Goal: Transaction & Acquisition: Subscribe to service/newsletter

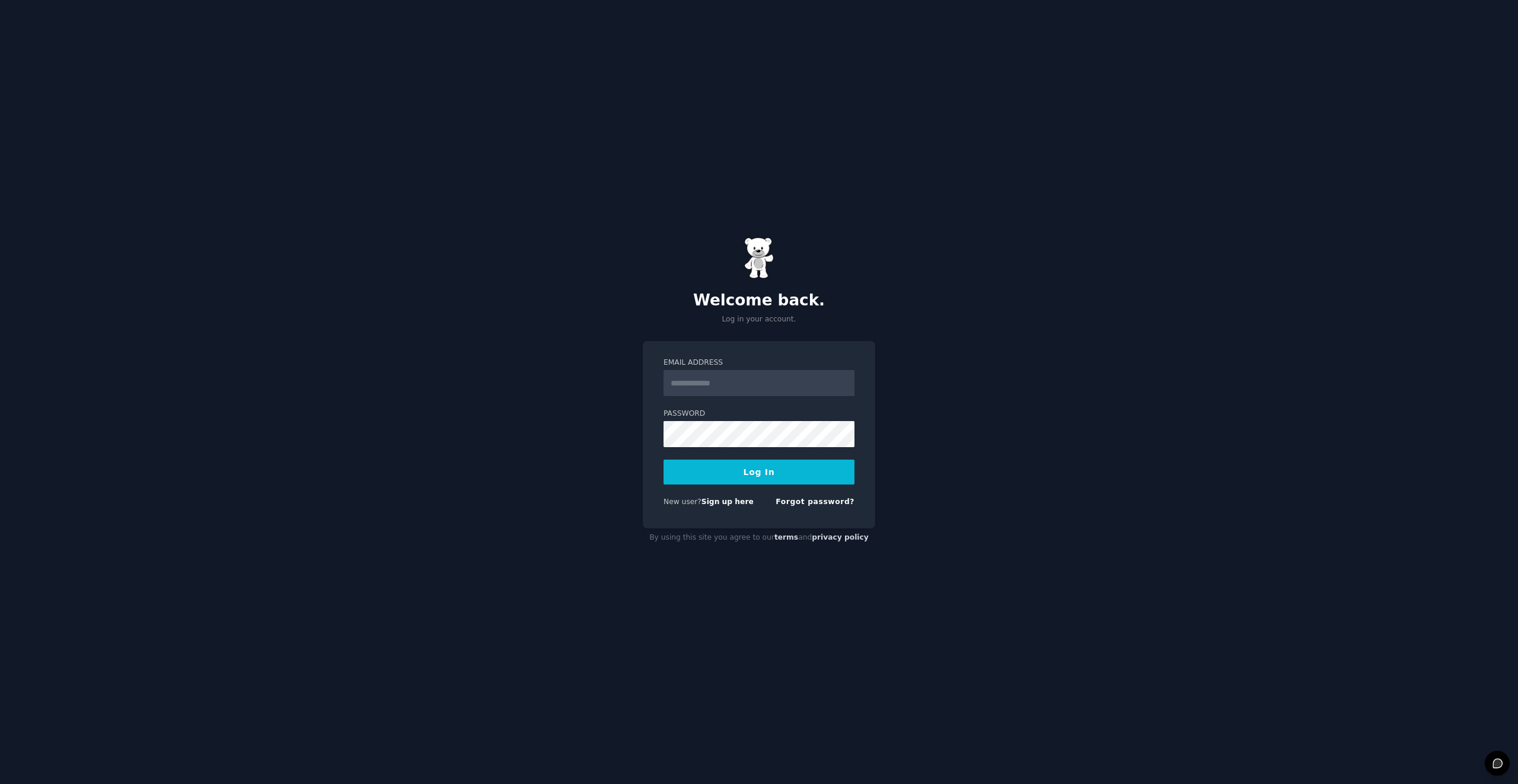
click at [717, 379] on input "Email Address" at bounding box center [759, 383] width 191 height 26
type input "**********"
click at [766, 478] on button "Log In" at bounding box center [759, 472] width 191 height 25
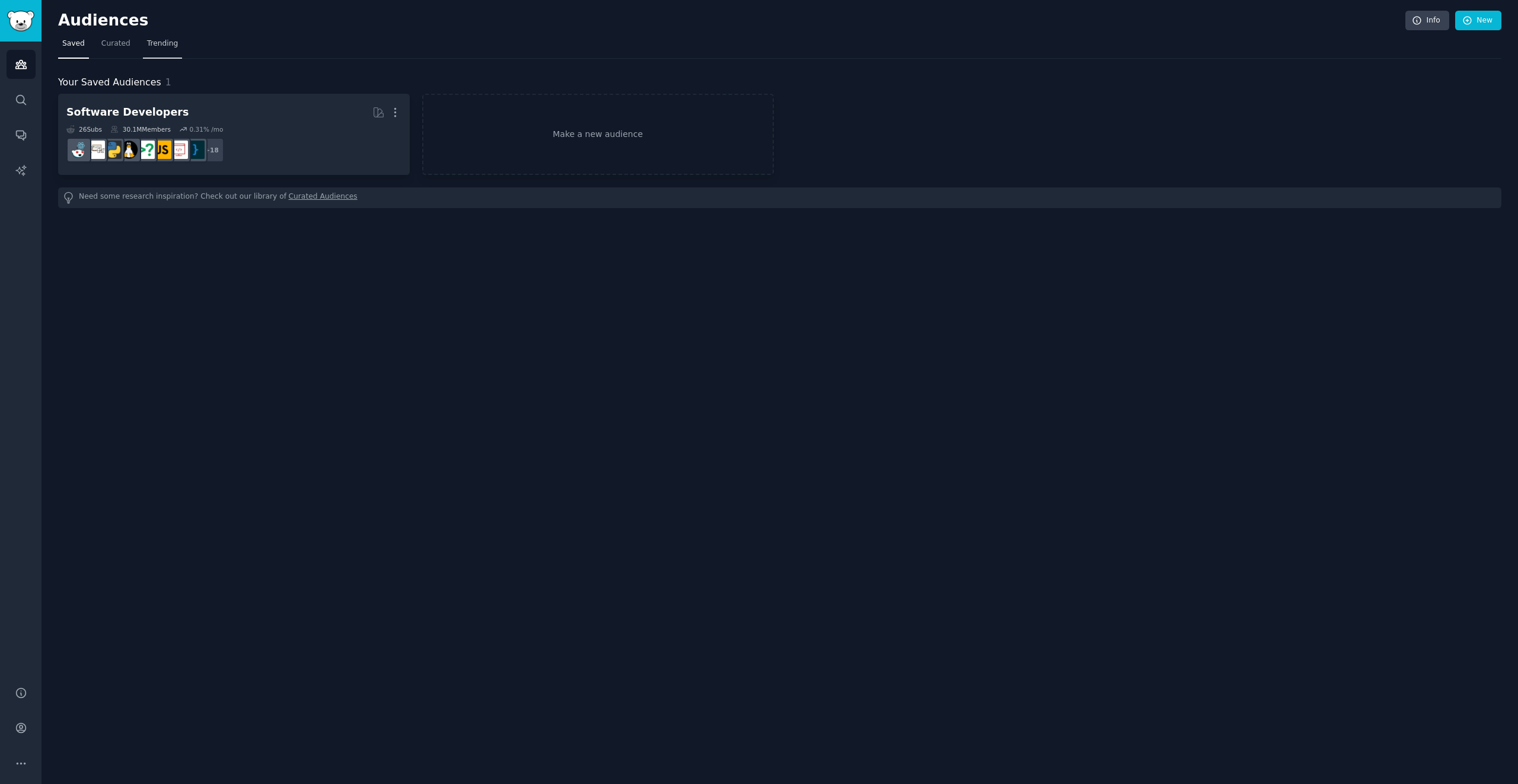
click at [163, 45] on span "Trending" at bounding box center [162, 43] width 31 height 10
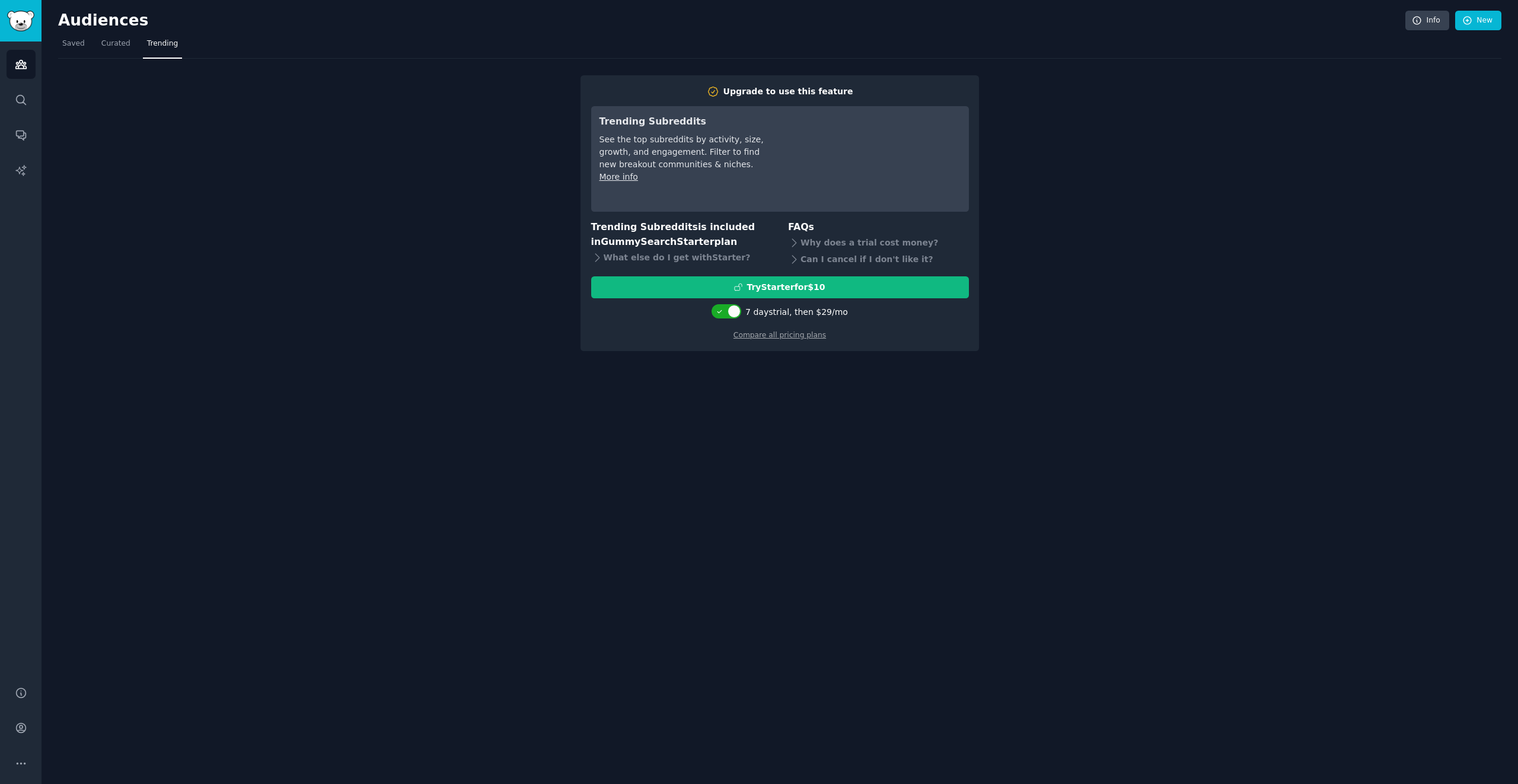
click at [402, 194] on div "Upgrade to use this feature Trending Subreddits See the top subreddits by activ…" at bounding box center [779, 205] width 1444 height 293
click at [21, 175] on icon "Sidebar" at bounding box center [21, 170] width 12 height 12
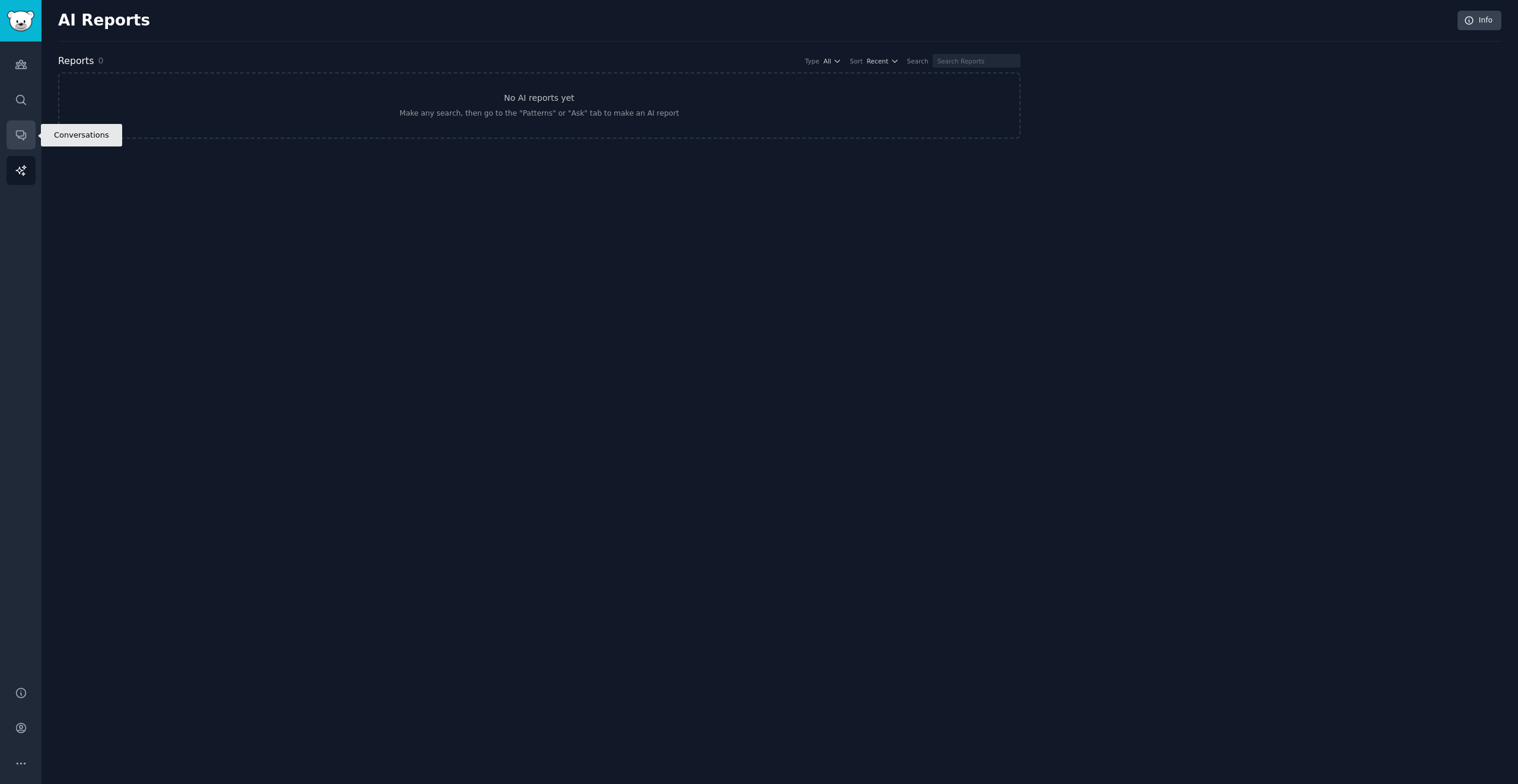
click at [22, 138] on icon "Sidebar" at bounding box center [21, 136] width 10 height 10
click at [27, 100] on icon "Sidebar" at bounding box center [21, 100] width 12 height 12
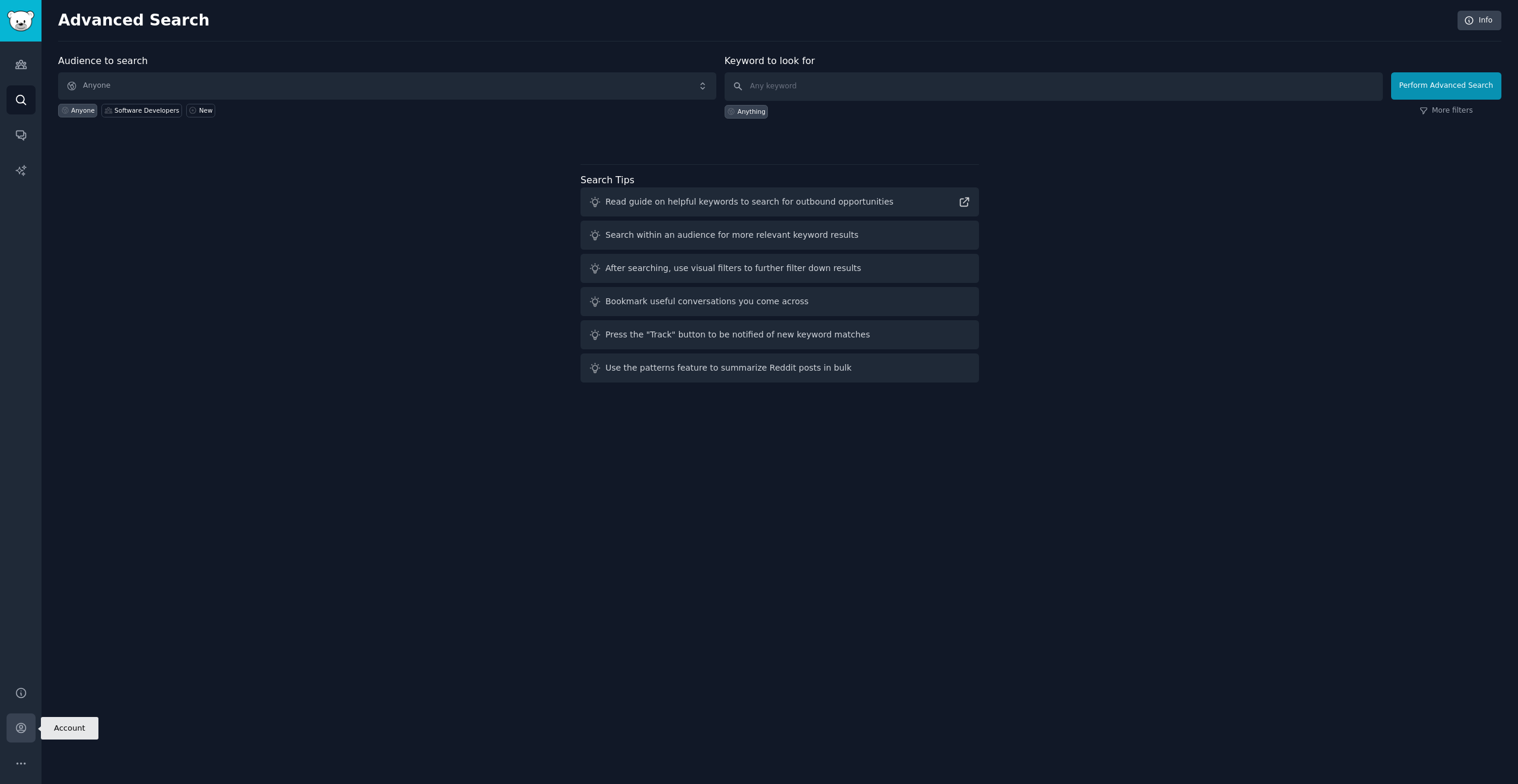
click at [22, 725] on icon "Sidebar" at bounding box center [21, 728] width 10 height 10
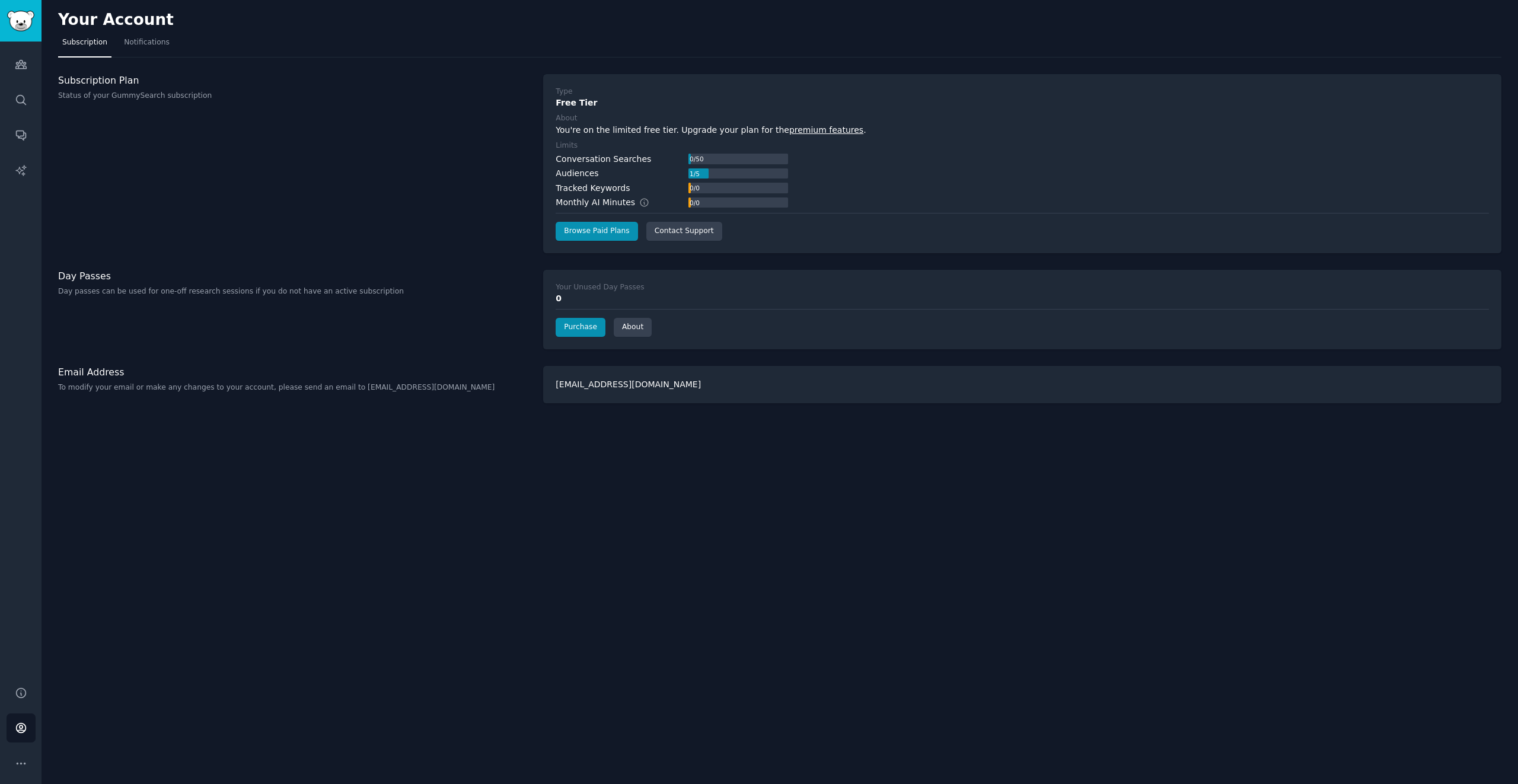
click at [193, 623] on div "Your Account Subscription Notifications Subscription Plan Status of your GummyS…" at bounding box center [779, 392] width 1477 height 784
click at [24, 759] on icon "Sidebar" at bounding box center [21, 763] width 12 height 12
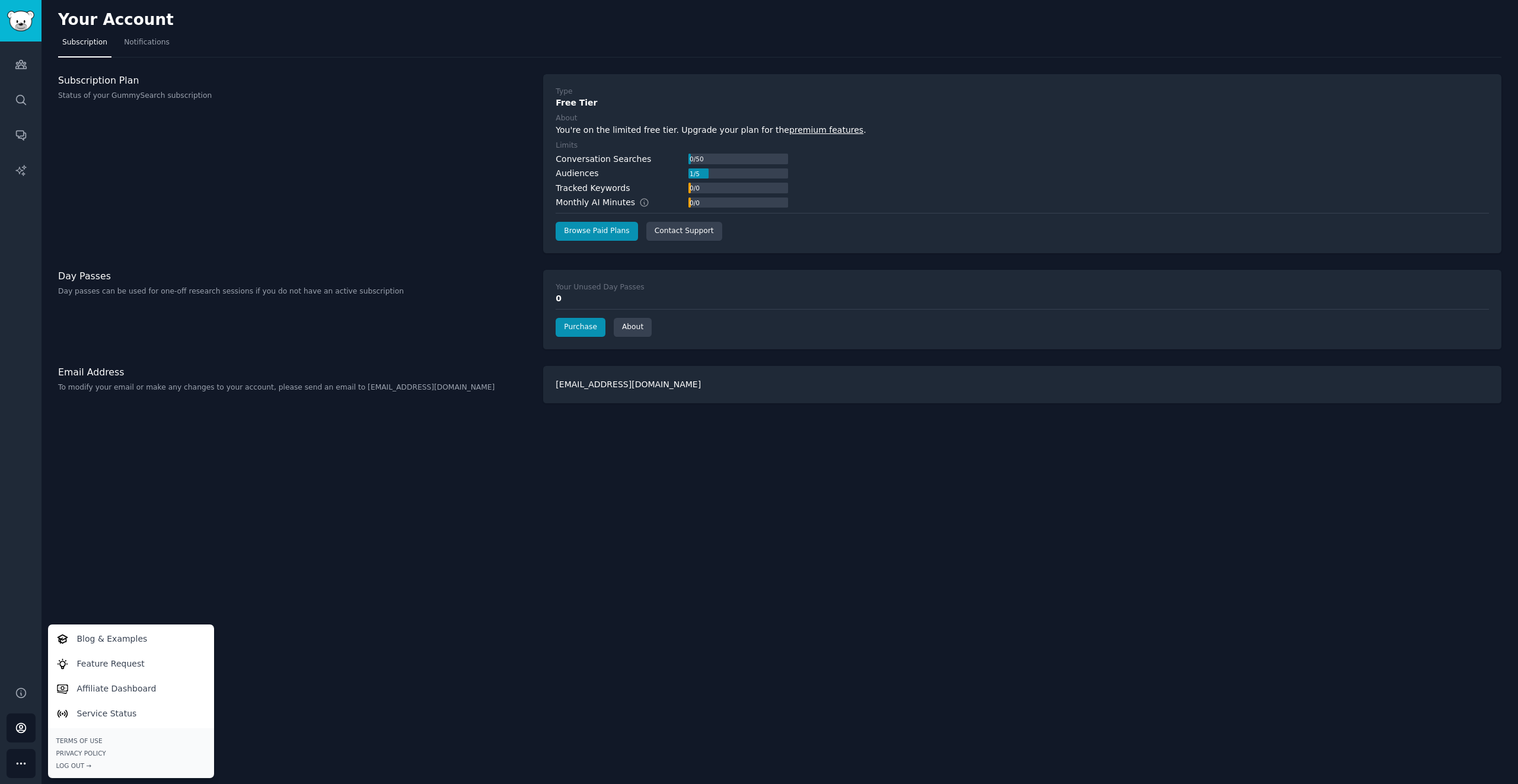
click at [301, 575] on div "Your Account Subscription Notifications Subscription Plan Status of your GummyS…" at bounding box center [779, 392] width 1477 height 784
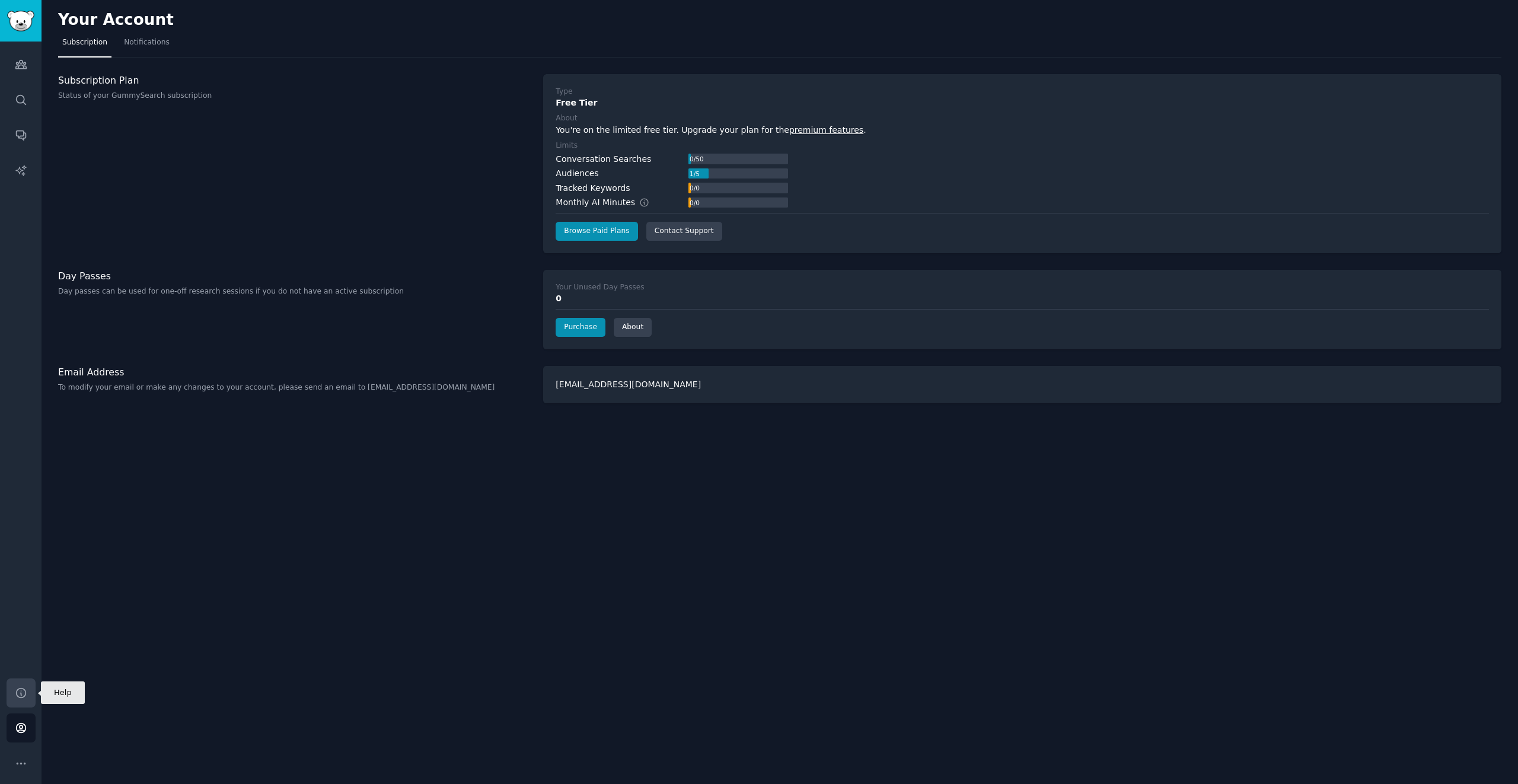
click at [15, 690] on icon "Sidebar" at bounding box center [21, 693] width 12 height 12
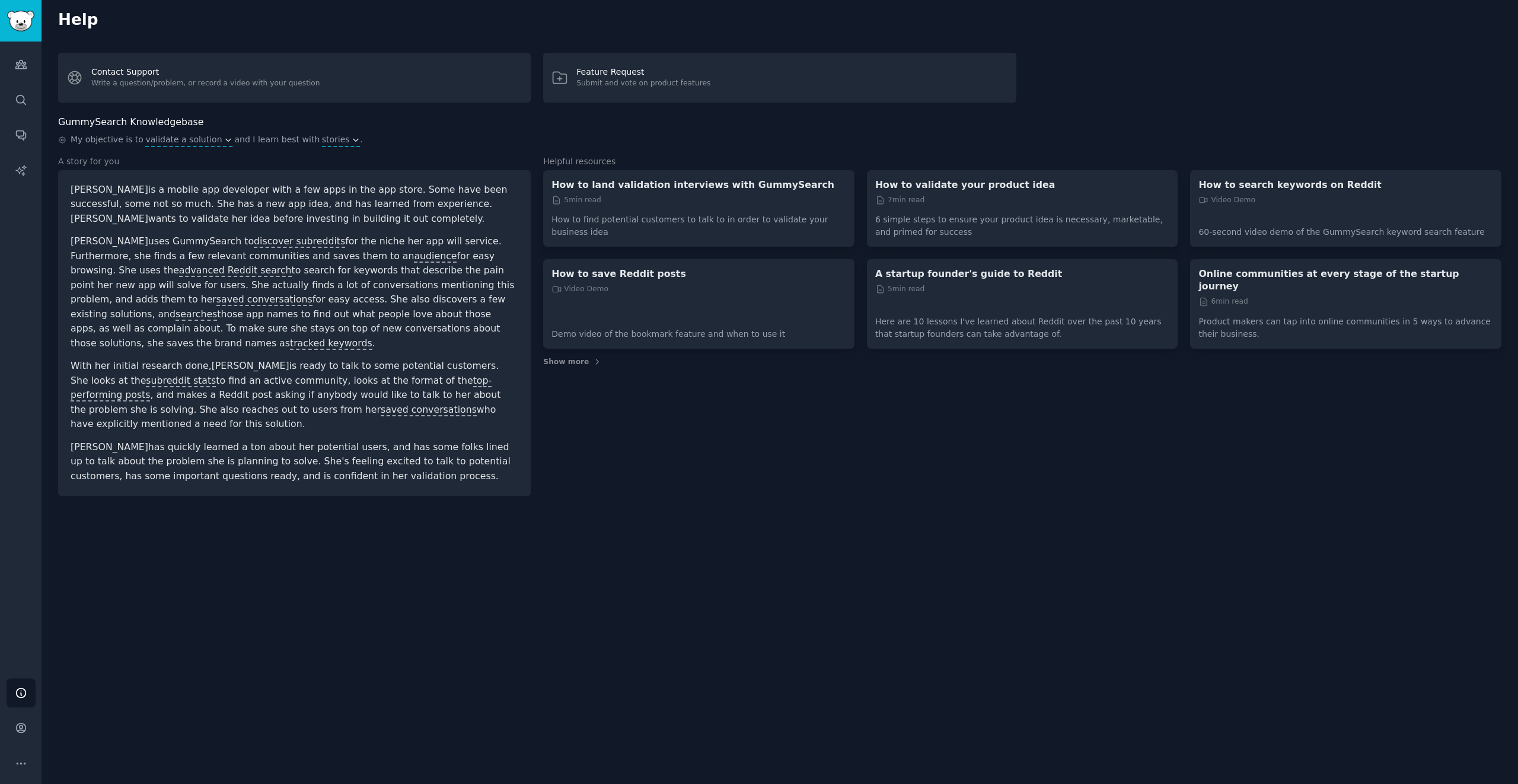
click at [274, 602] on div "Help Contact Support Write a question/problem, or record a video with your ques…" at bounding box center [779, 392] width 1477 height 784
click at [17, 73] on link "Audiences" at bounding box center [21, 64] width 29 height 29
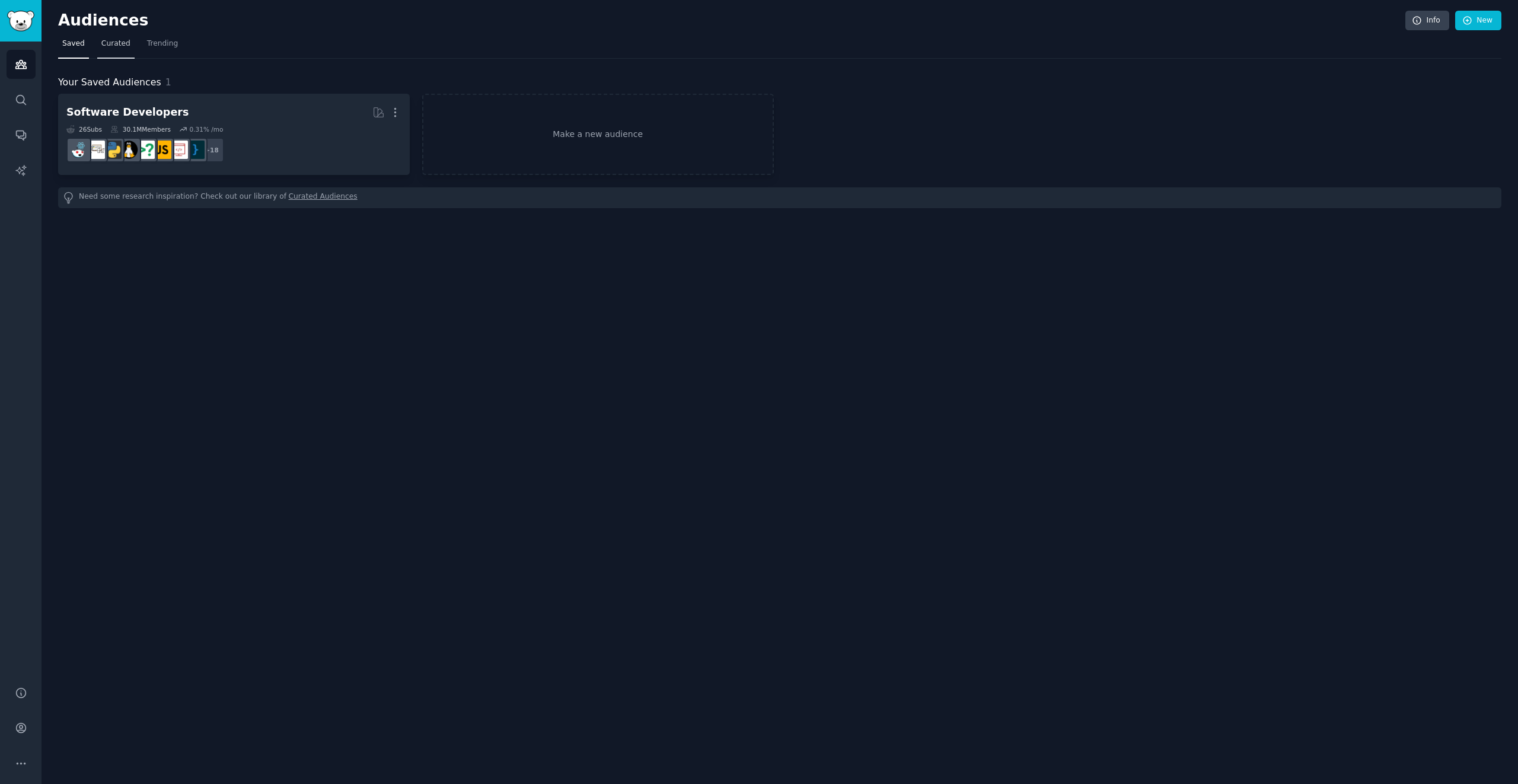
click at [109, 45] on span "Curated" at bounding box center [116, 43] width 29 height 10
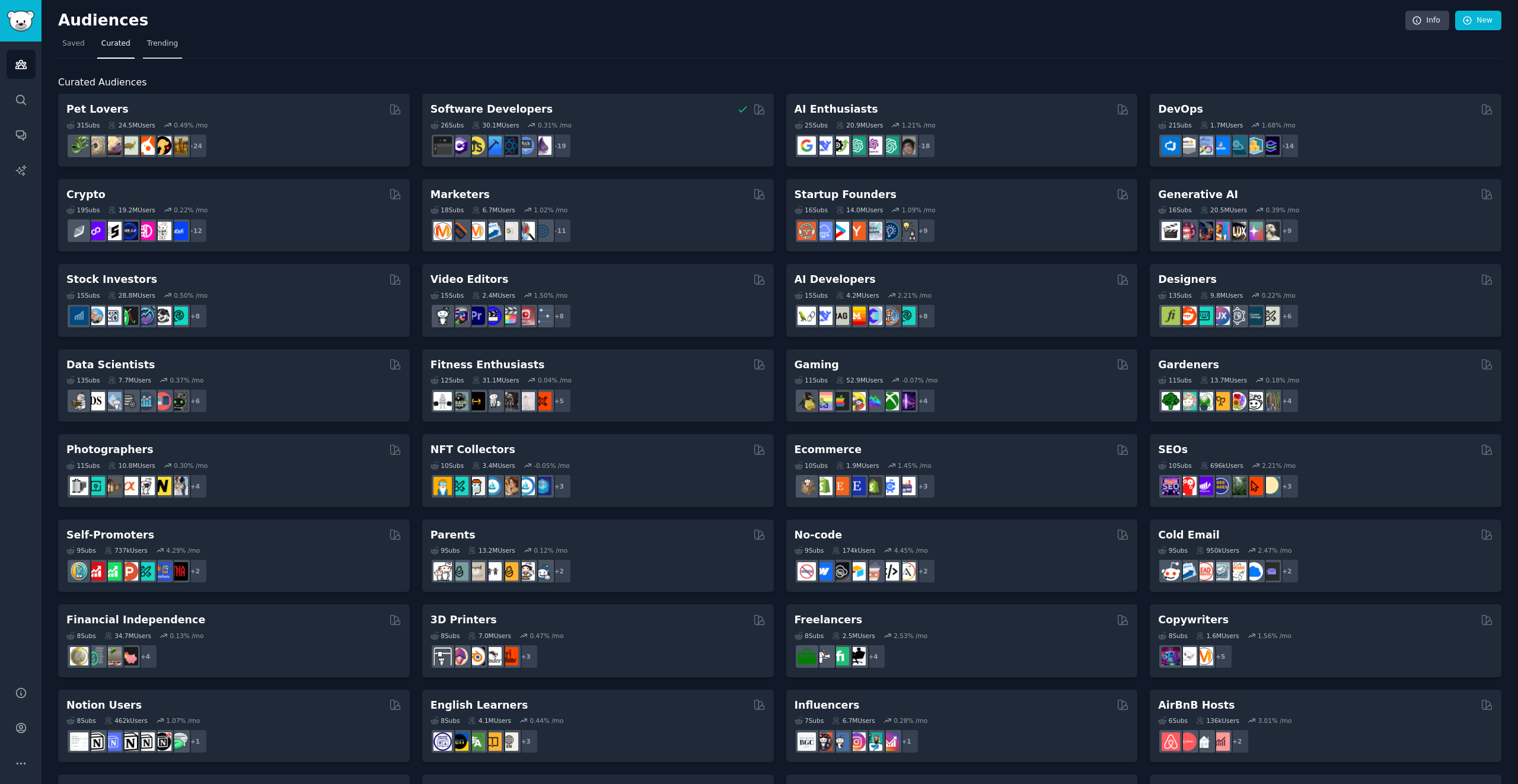
click at [161, 43] on span "Trending" at bounding box center [162, 43] width 31 height 10
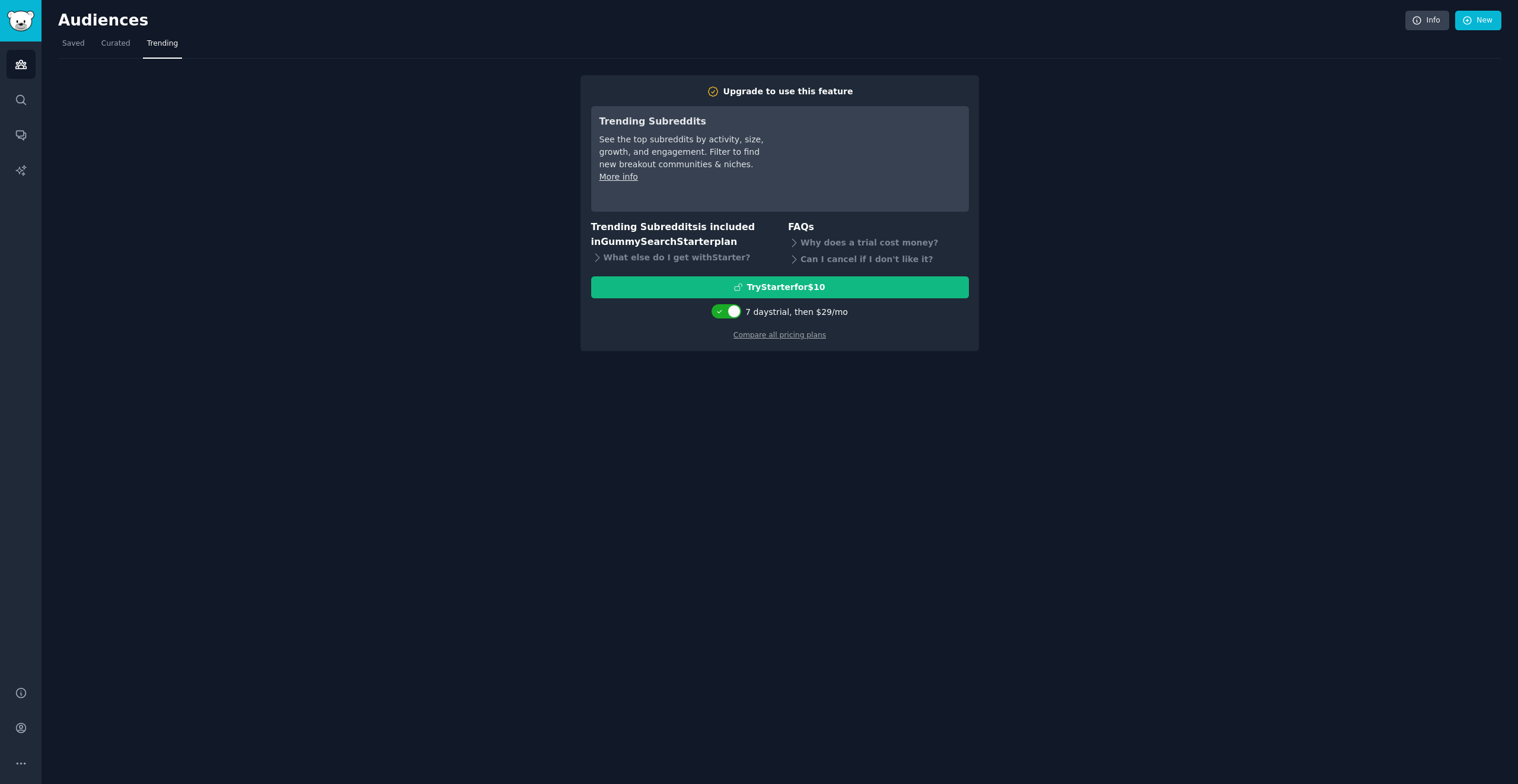
click at [305, 122] on div "Upgrade to use this feature Trending Subreddits See the top subreddits by activ…" at bounding box center [779, 205] width 1444 height 293
click at [808, 333] on link "Compare all pricing plans" at bounding box center [780, 335] width 92 height 8
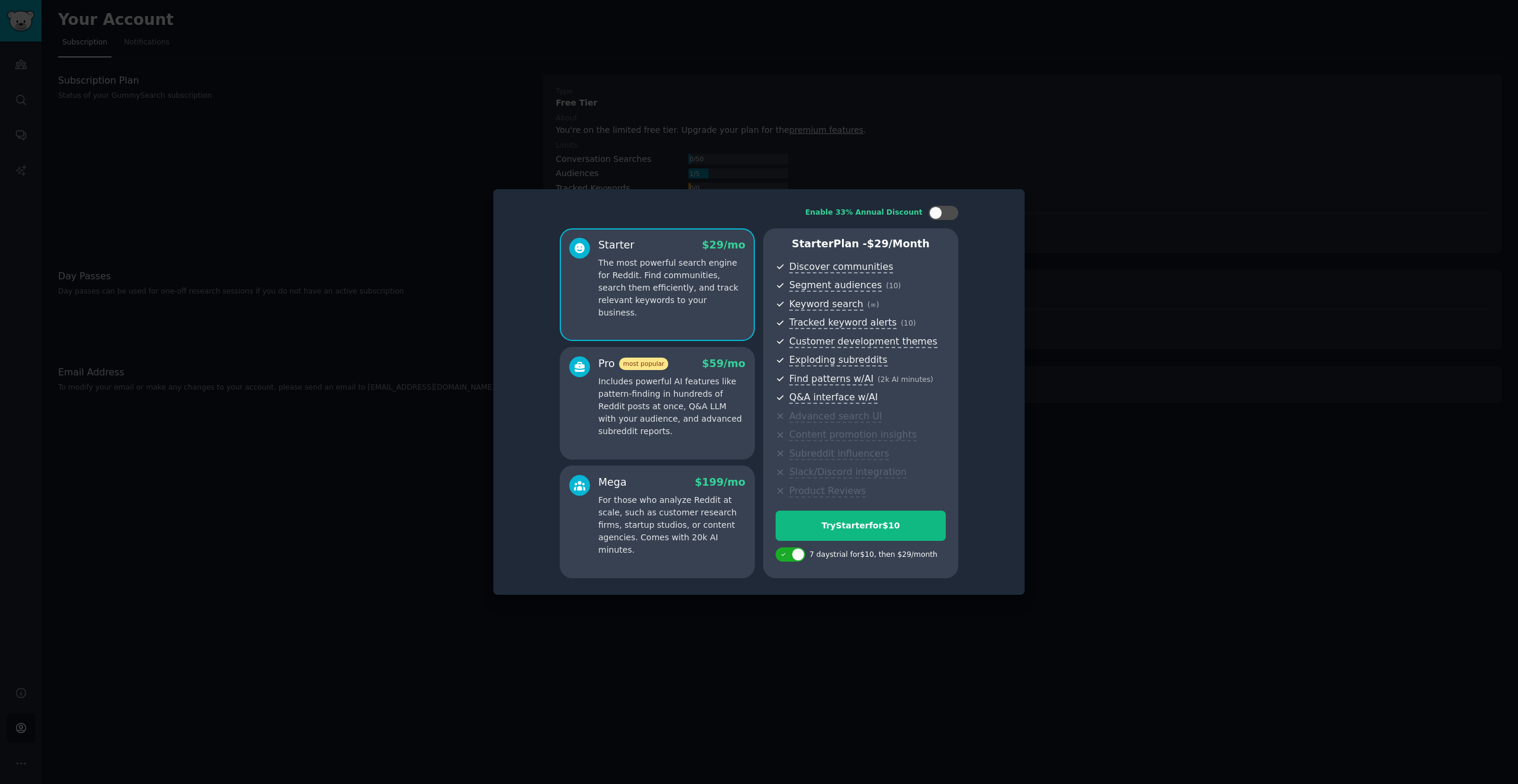
click at [590, 104] on div at bounding box center [759, 392] width 1518 height 784
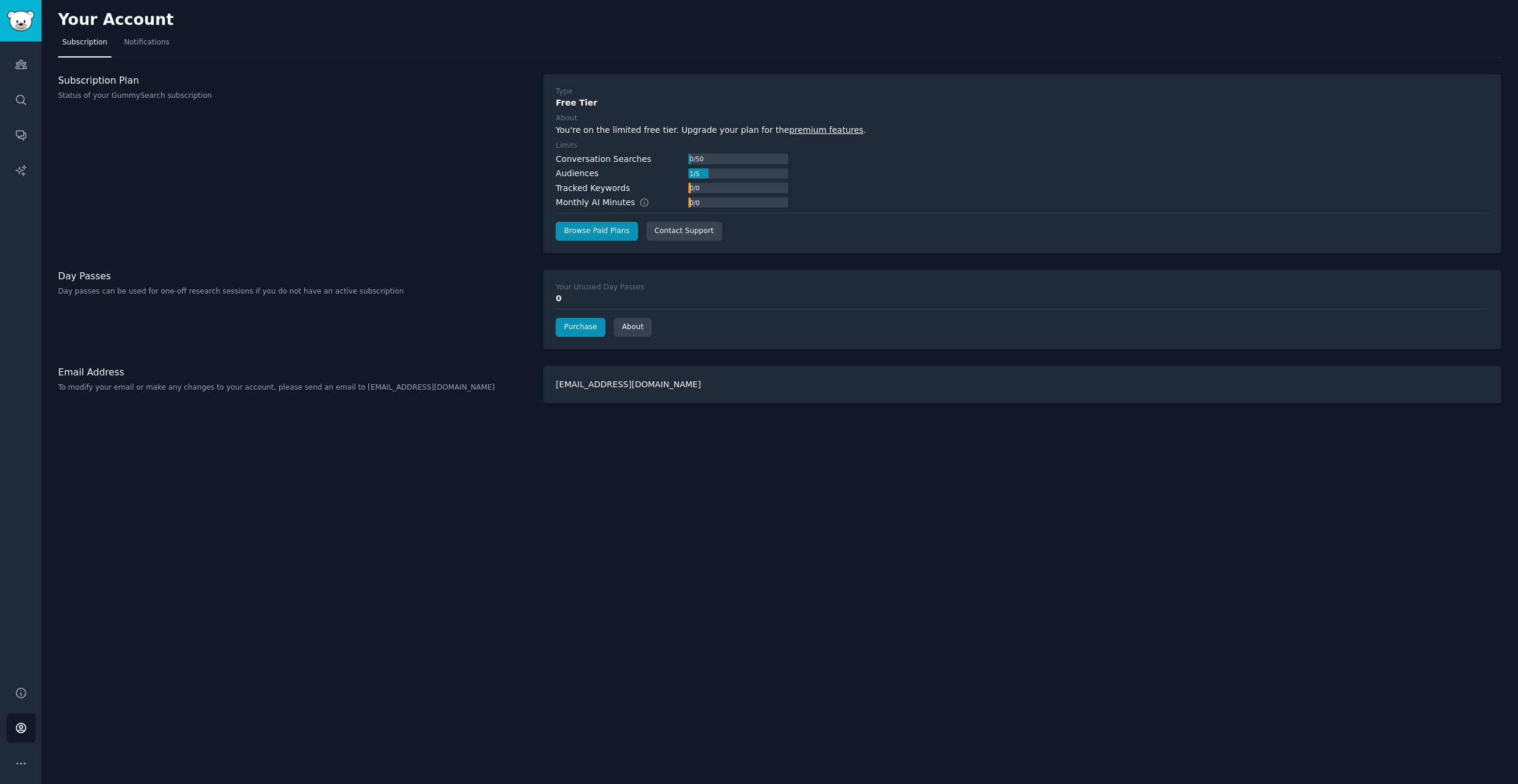
click at [330, 121] on div "Subscription Plan Status of your GummySearch subscription" at bounding box center [294, 164] width 473 height 179
click at [19, 74] on link "Audiences" at bounding box center [21, 64] width 29 height 29
